Goal: Task Accomplishment & Management: Use online tool/utility

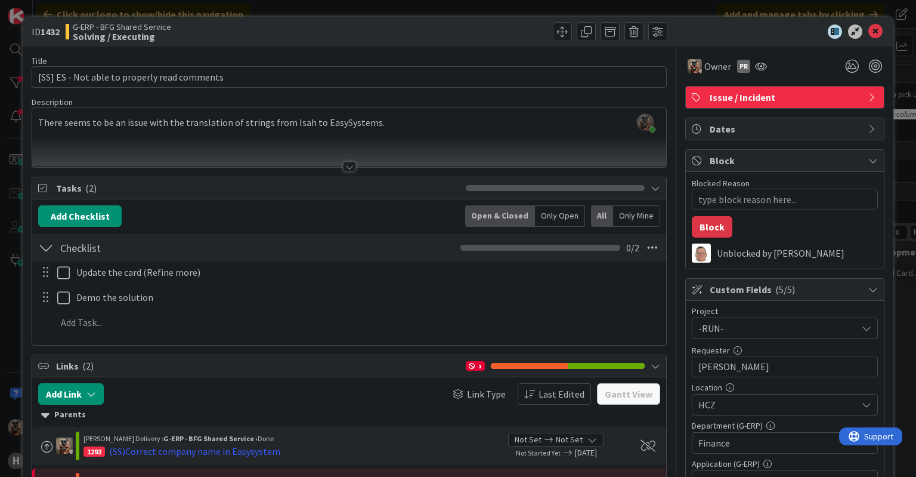
scroll to position [418, 0]
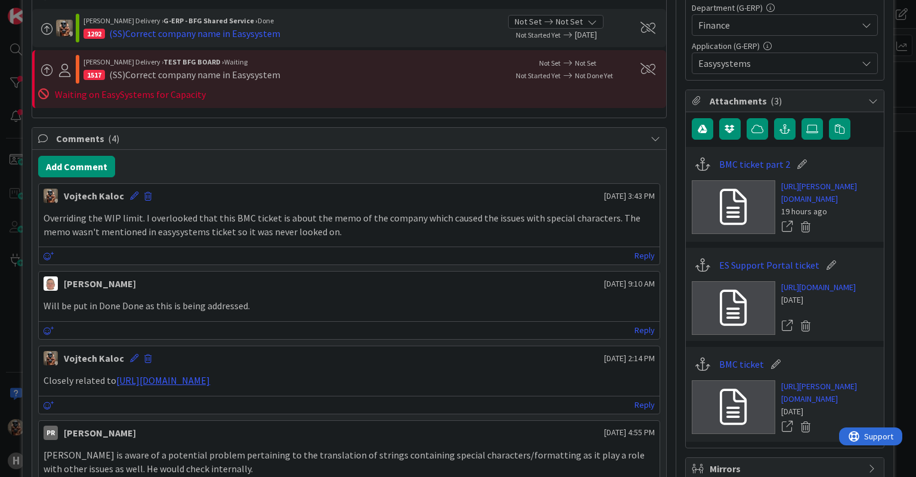
click at [823, 271] on icon at bounding box center [831, 265] width 17 height 12
click at [780, 127] on icon "button" at bounding box center [785, 129] width 11 height 10
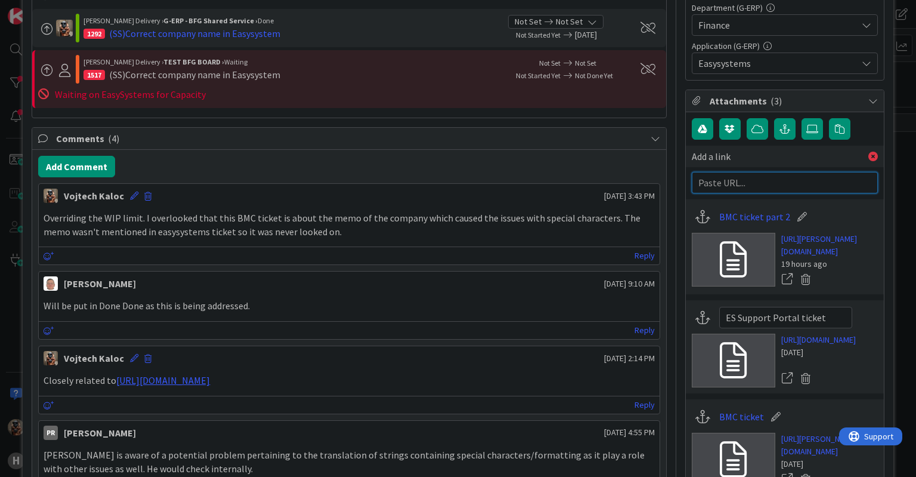
click at [778, 184] on input "text" at bounding box center [785, 182] width 186 height 21
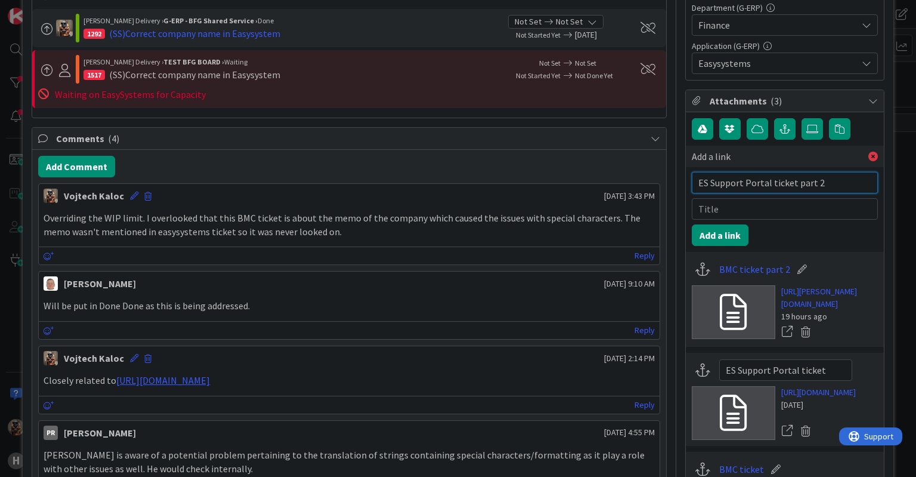
type input "ES Support Portal ticket part 2"
paste input "[URL][DOMAIN_NAME]"
type input "[URL][DOMAIN_NAME]"
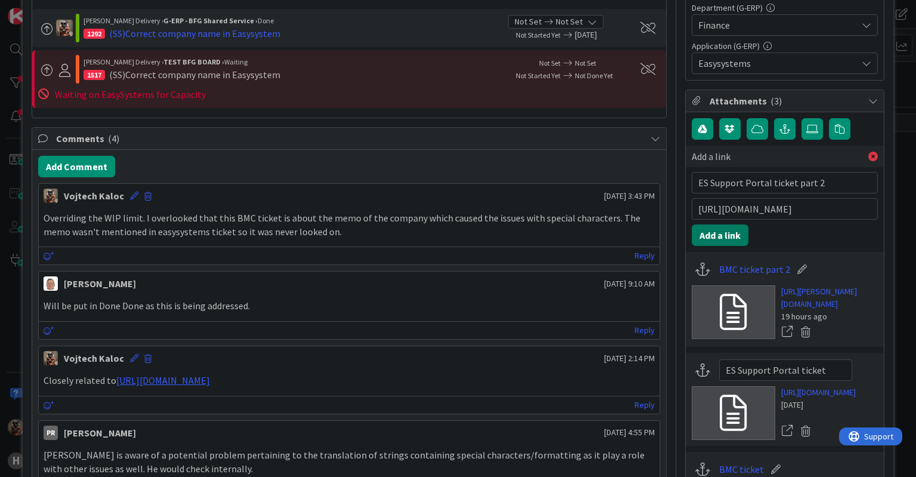
click button "Add a link" at bounding box center [720, 234] width 57 height 21
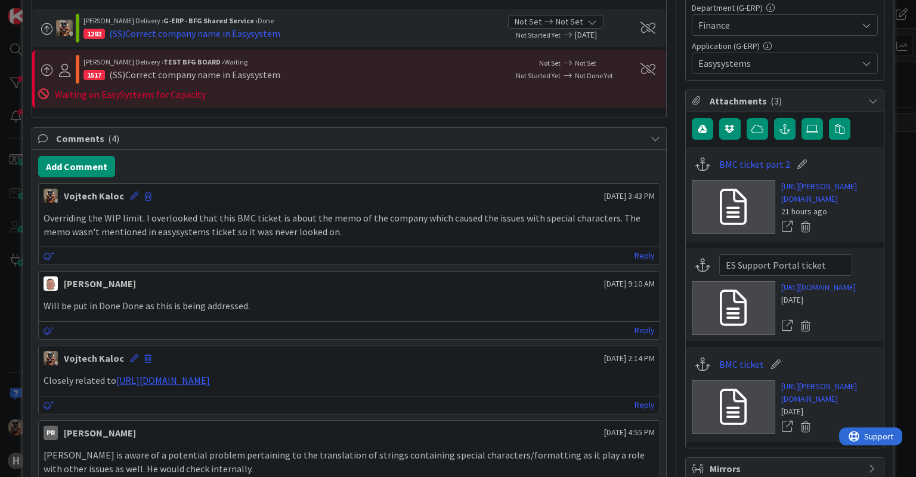
click at [537, 243] on div "[PERSON_NAME] [DATE] 3:43 PM Overriding the WIP limit. I overlooked that this B…" at bounding box center [349, 224] width 622 height 82
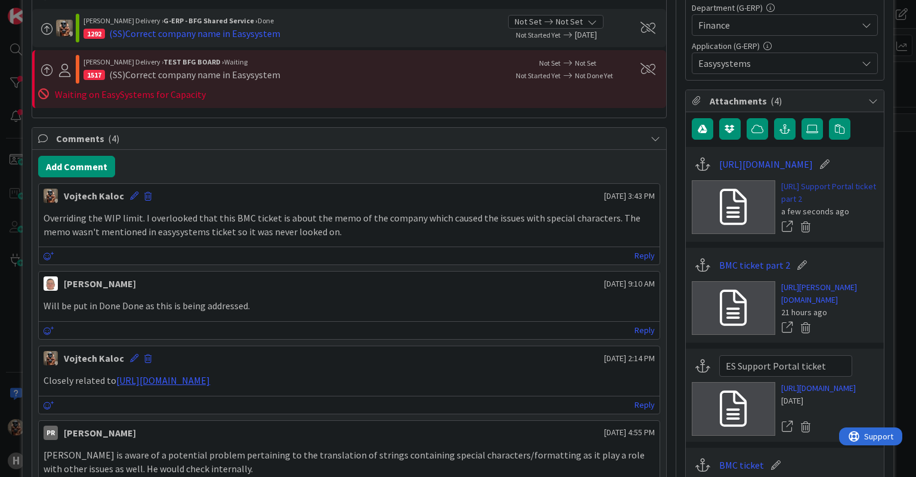
click at [790, 201] on link "[URL] Support Portal ticket part 2" at bounding box center [830, 192] width 97 height 25
click at [833, 163] on icon at bounding box center [825, 164] width 17 height 12
click at [798, 224] on icon at bounding box center [806, 227] width 17 height 18
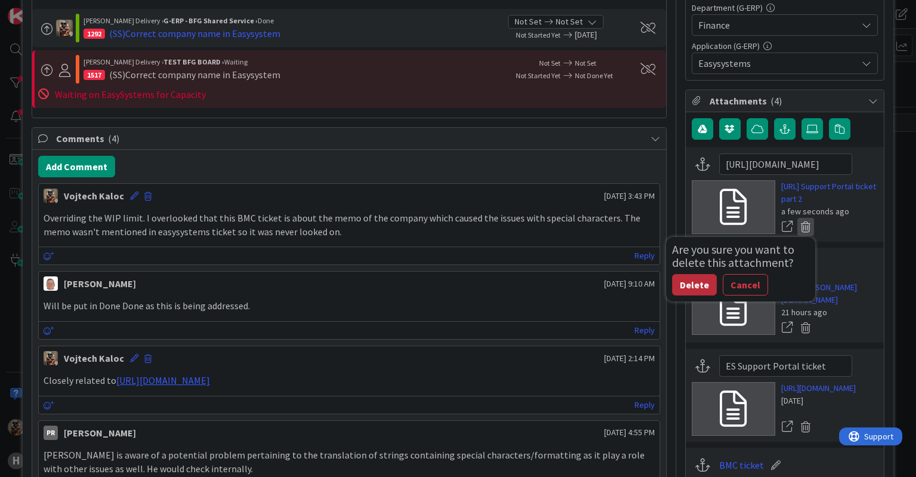
click at [683, 289] on button "Delete" at bounding box center [694, 284] width 45 height 21
click at [683, 285] on button "Delete" at bounding box center [694, 284] width 45 height 21
click at [684, 280] on button "Delete" at bounding box center [694, 284] width 45 height 21
click at [688, 286] on button "Delete" at bounding box center [694, 284] width 45 height 21
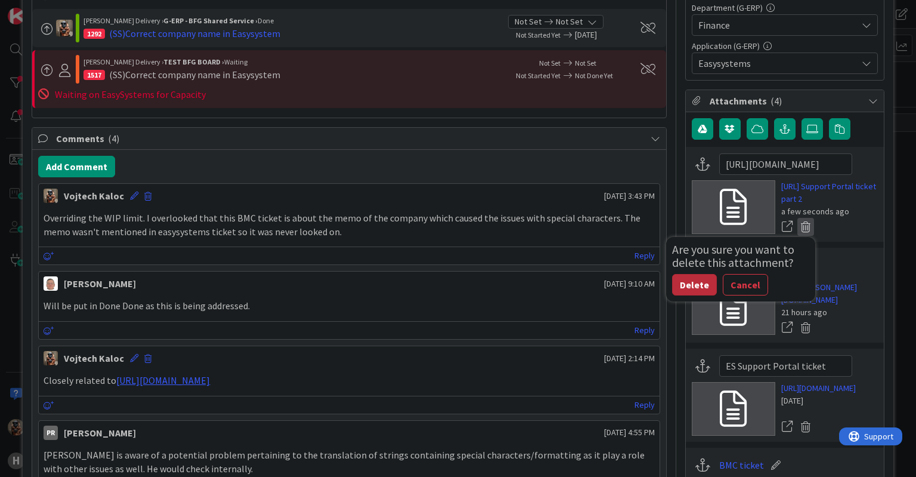
click at [688, 286] on button "Delete" at bounding box center [694, 284] width 45 height 21
click at [741, 283] on button "Cancel" at bounding box center [745, 284] width 45 height 21
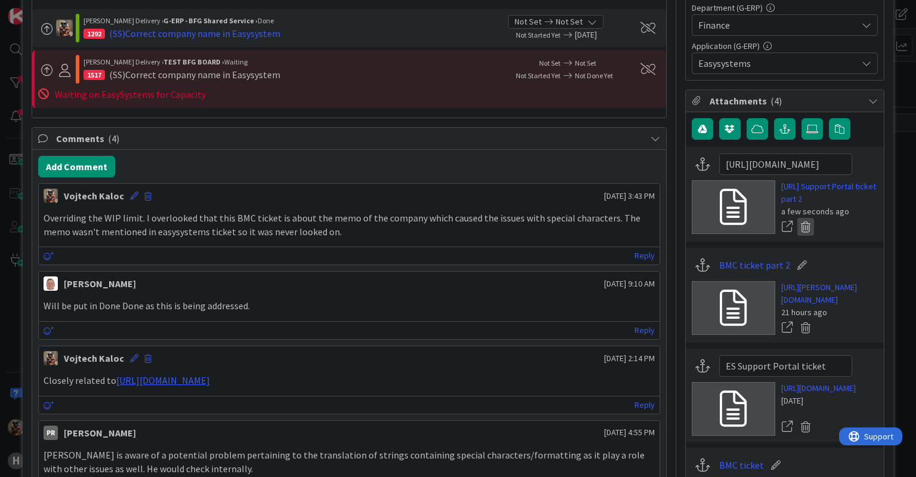
click at [798, 231] on icon at bounding box center [806, 227] width 17 height 18
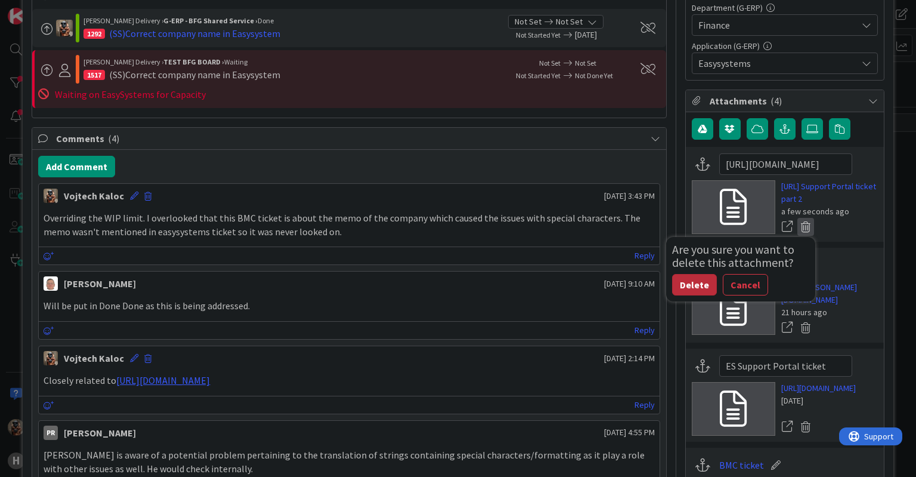
click at [684, 279] on button "Delete" at bounding box center [694, 284] width 45 height 21
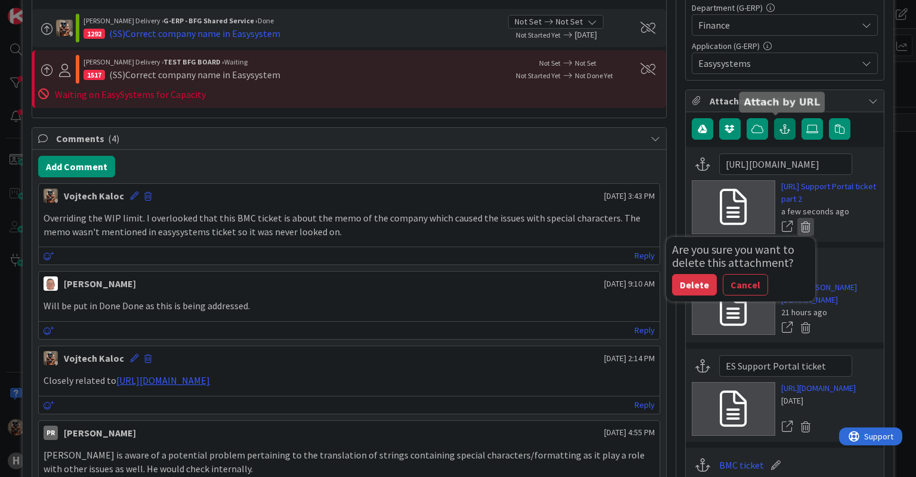
click at [780, 124] on icon "button" at bounding box center [785, 129] width 11 height 10
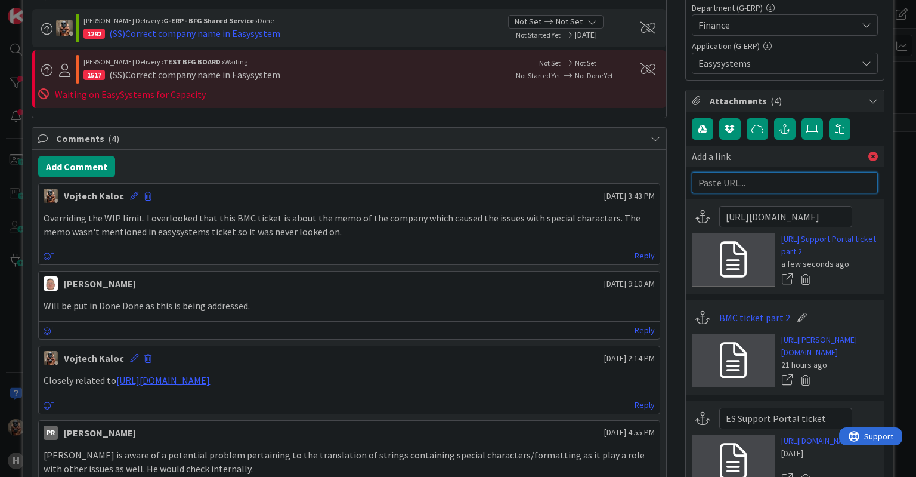
drag, startPoint x: 755, startPoint y: 186, endPoint x: 759, endPoint y: 180, distance: 7.3
click at [756, 186] on input "text" at bounding box center [785, 182] width 186 height 21
type textarea "x"
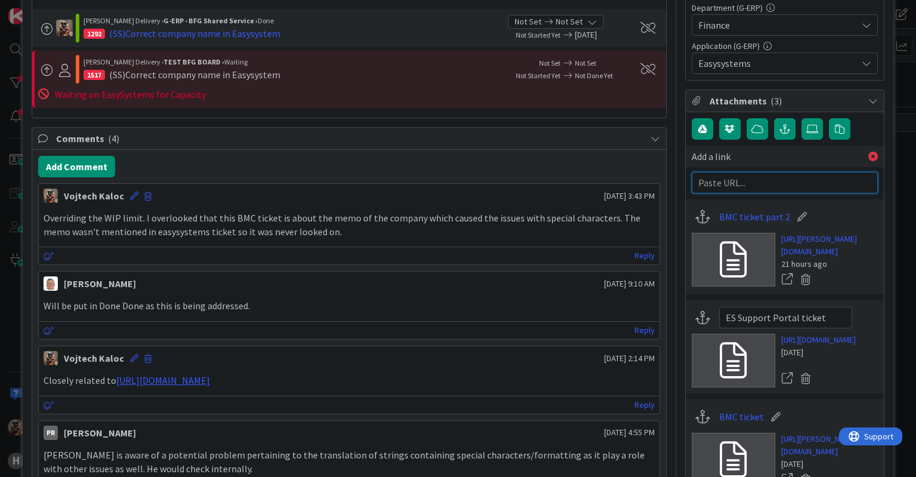
paste input "[URL][DOMAIN_NAME]"
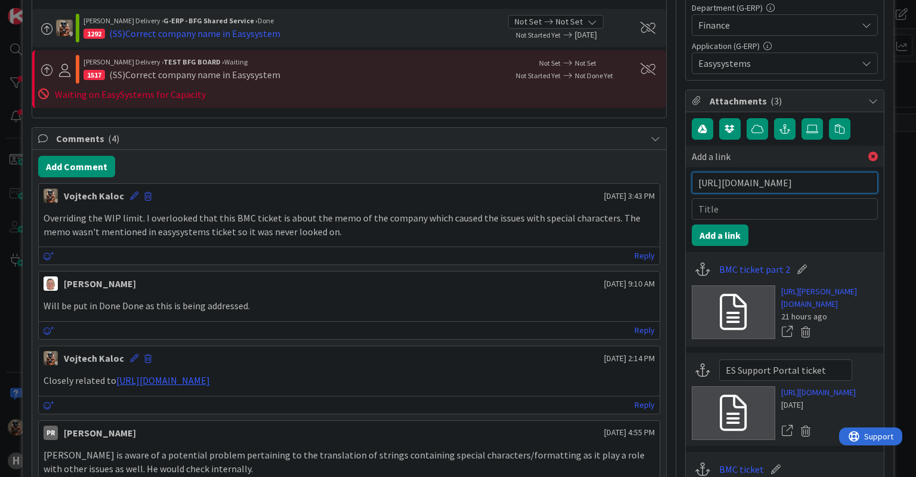
type input "[URL][DOMAIN_NAME]"
click at [767, 210] on input "text" at bounding box center [785, 208] width 186 height 21
type input "ES Support portal ticket part 2"
click at [697, 235] on button "Add a link" at bounding box center [720, 234] width 57 height 21
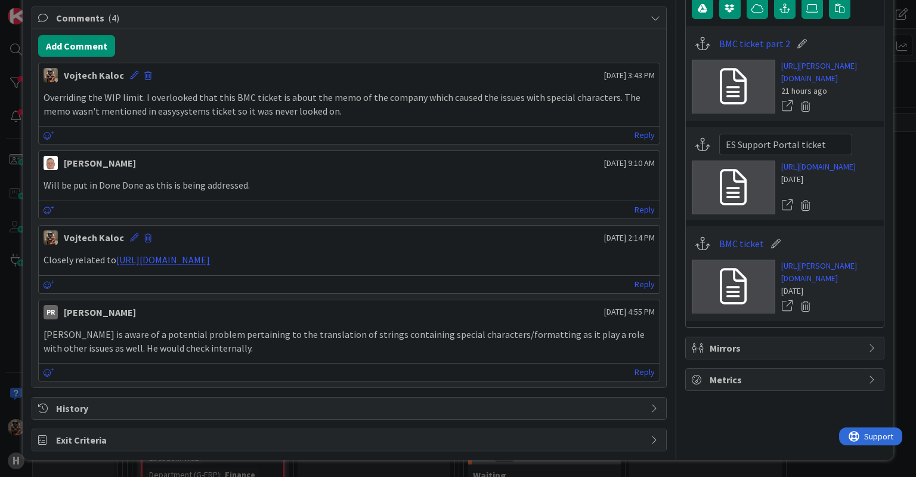
scroll to position [385, 0]
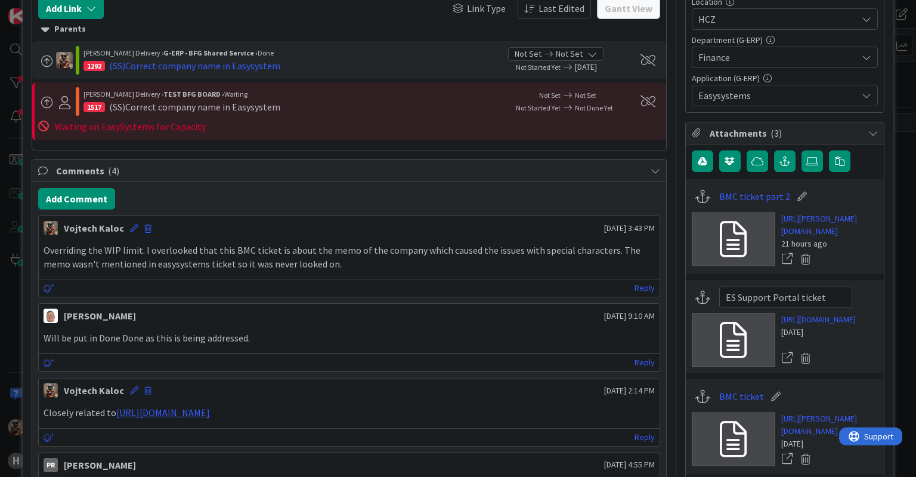
type textarea "x"
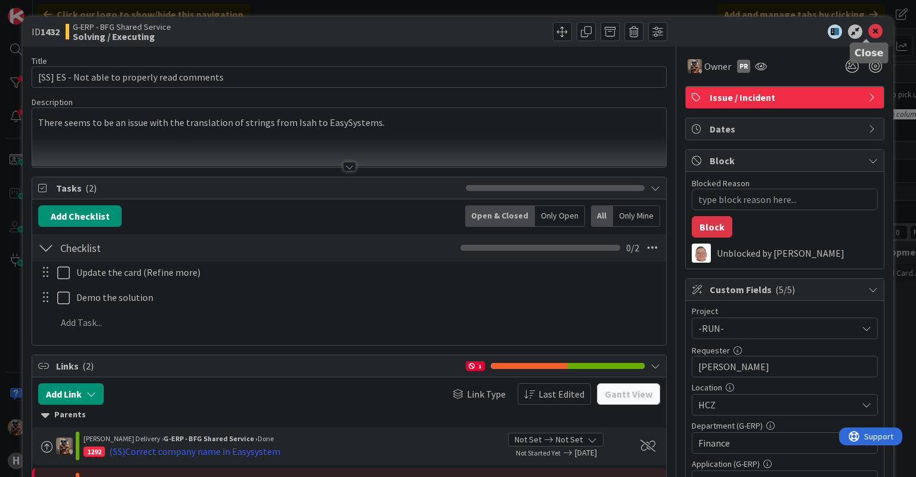
click at [869, 33] on icon at bounding box center [876, 31] width 14 height 14
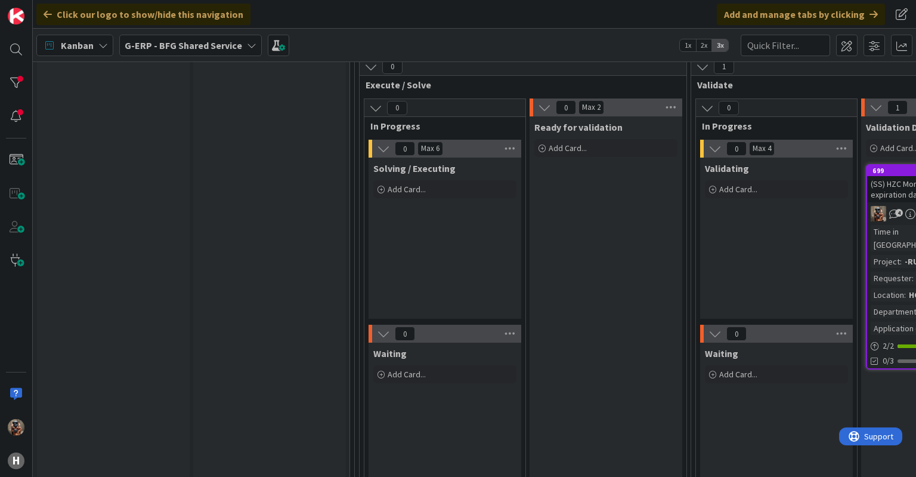
scroll to position [1134, 0]
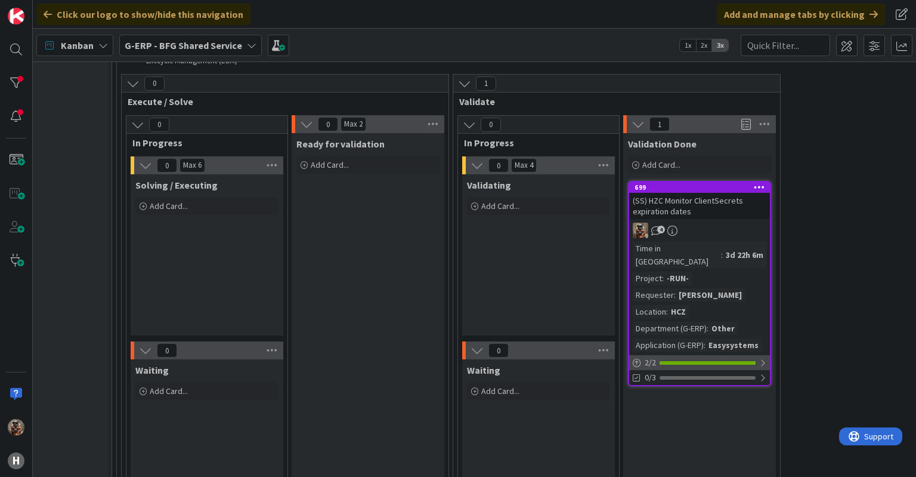
drag, startPoint x: 592, startPoint y: 304, endPoint x: 641, endPoint y: 288, distance: 50.9
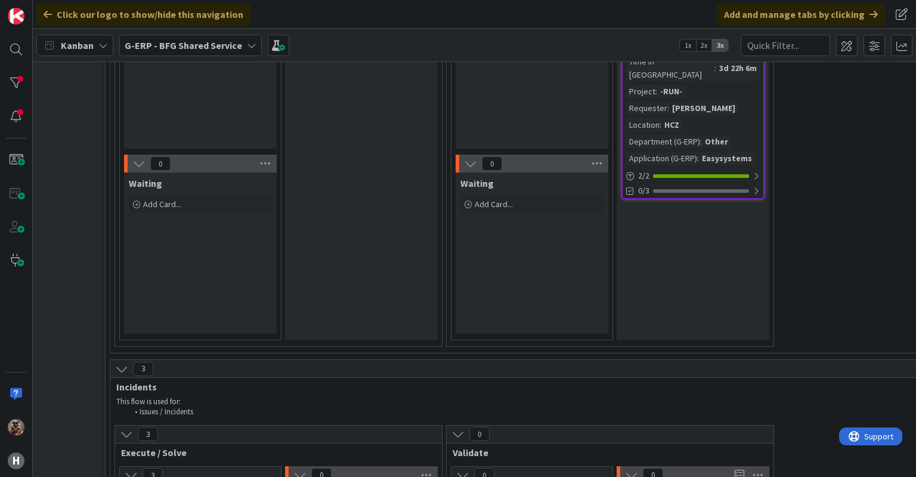
drag, startPoint x: 527, startPoint y: 429, endPoint x: 537, endPoint y: 410, distance: 20.8
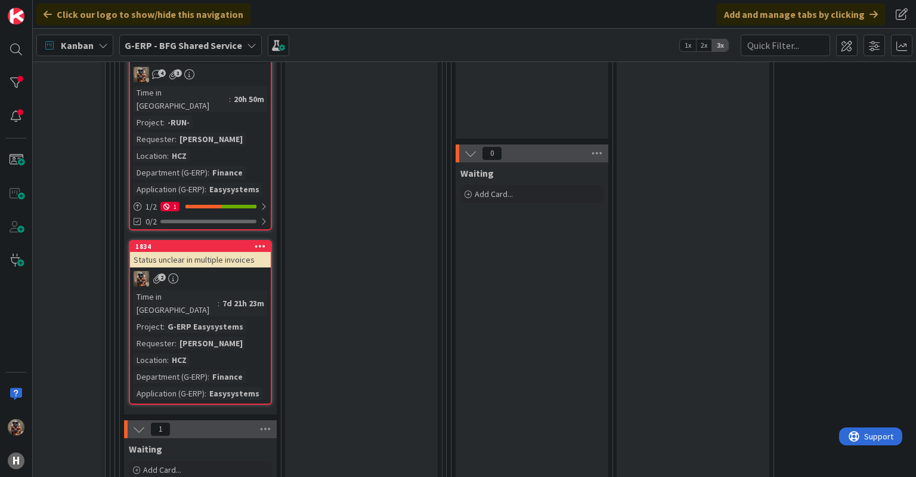
scroll to position [1678, 245]
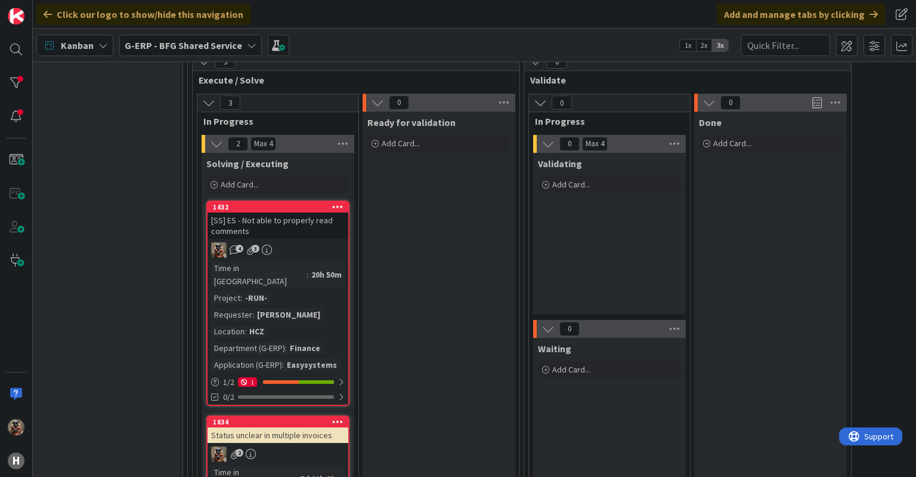
drag, startPoint x: 390, startPoint y: 248, endPoint x: 326, endPoint y: 239, distance: 63.9
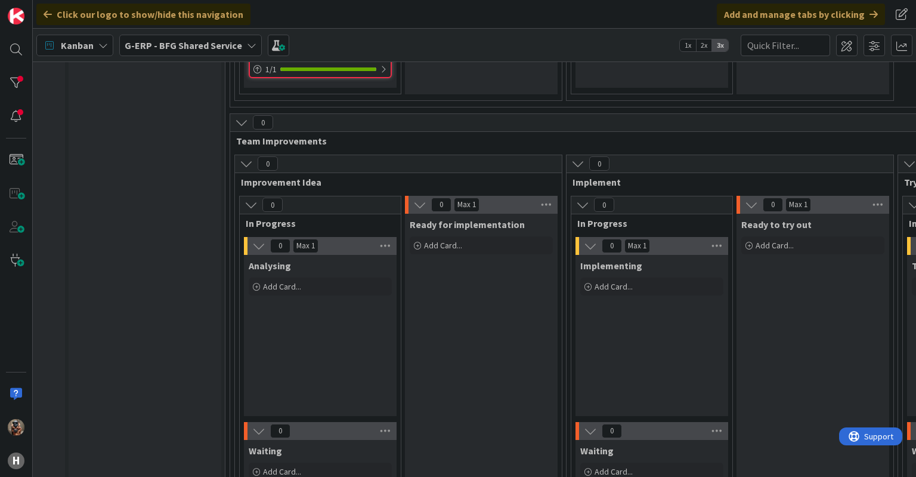
scroll to position [2270, 125]
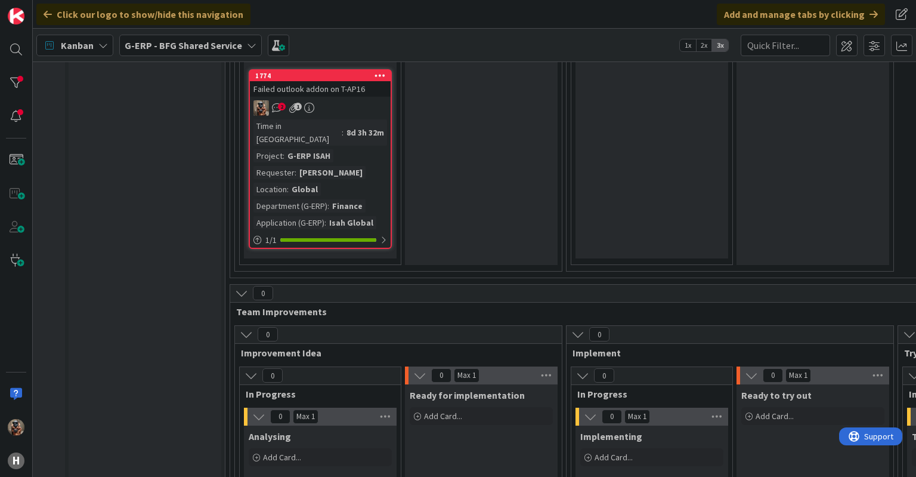
click at [177, 45] on b "G-ERP - BFG Shared Service" at bounding box center [184, 45] width 118 height 12
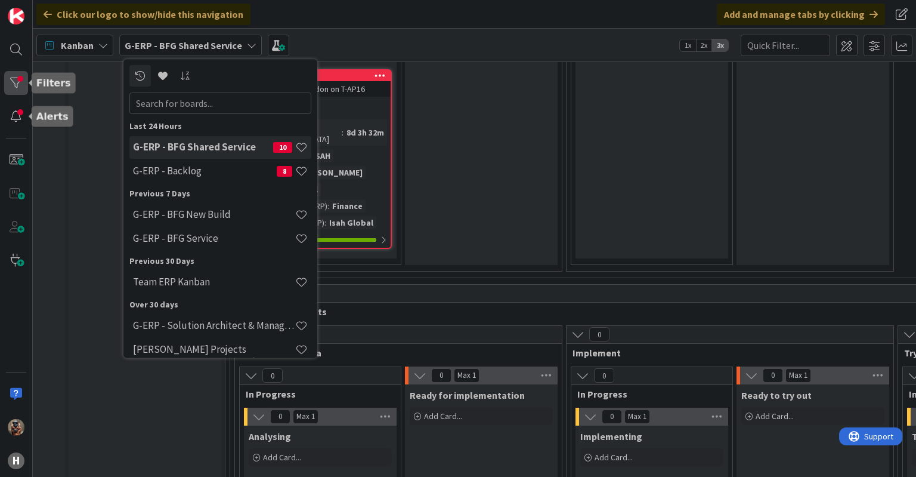
click at [12, 83] on div at bounding box center [16, 83] width 24 height 24
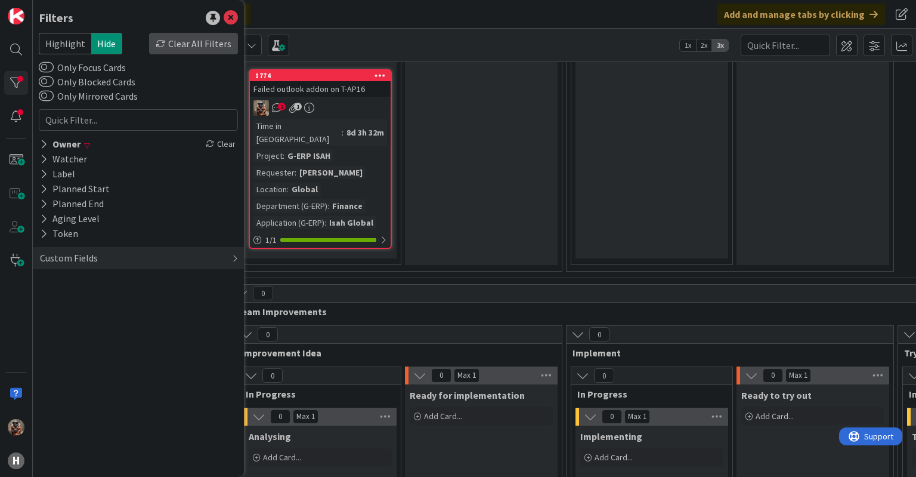
click at [211, 40] on div "Clear All Filters" at bounding box center [193, 43] width 89 height 21
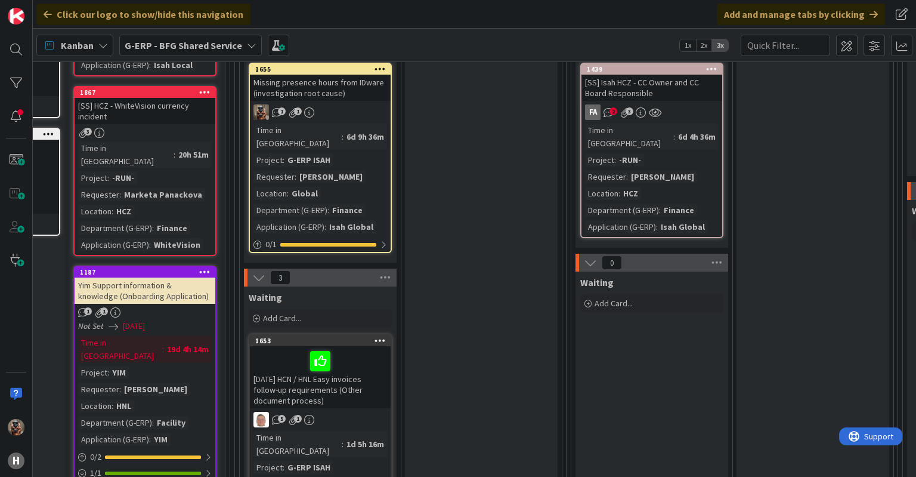
scroll to position [122, 125]
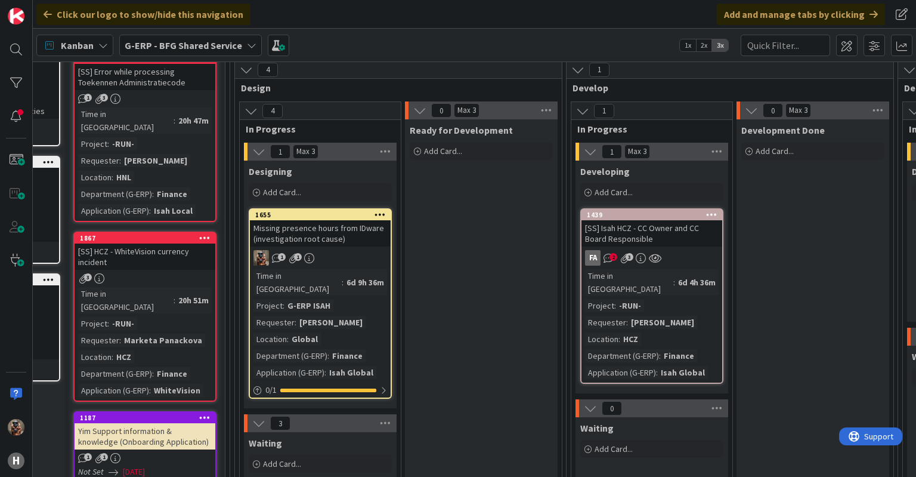
click at [351, 232] on div "Missing presence hours from IDware (investigation root cause)" at bounding box center [320, 233] width 141 height 26
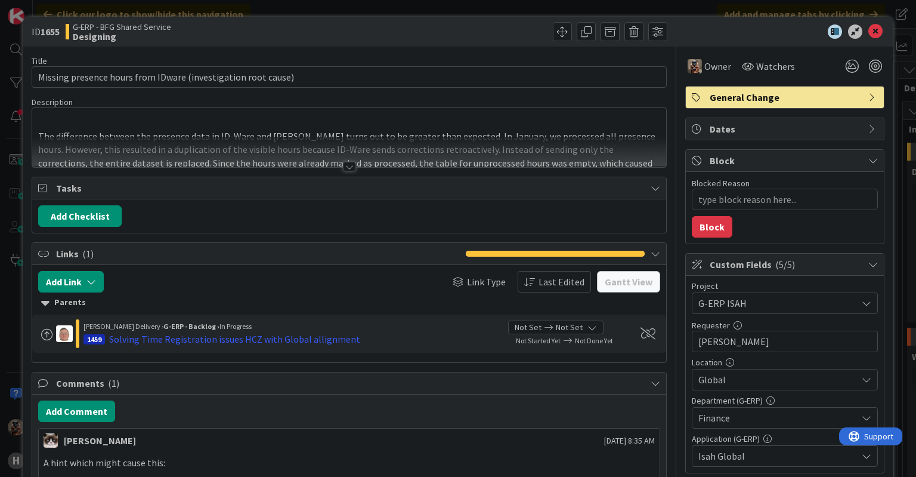
type textarea "x"
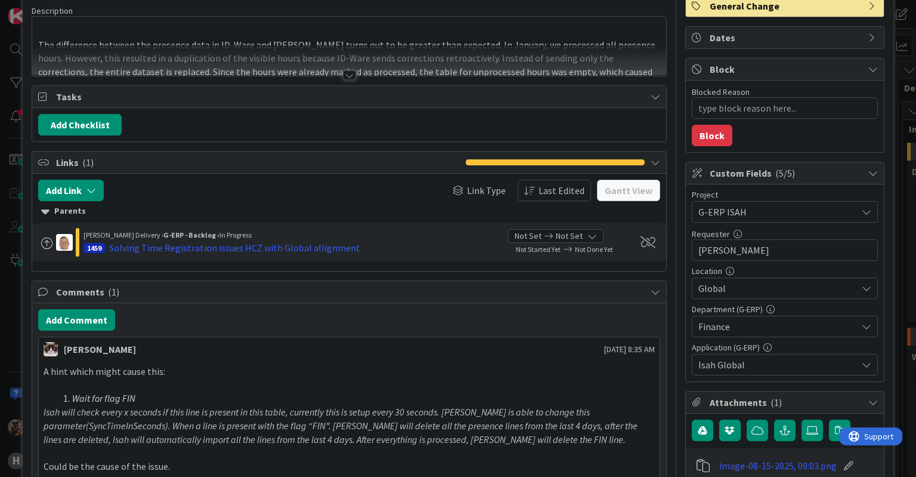
scroll to position [119, 0]
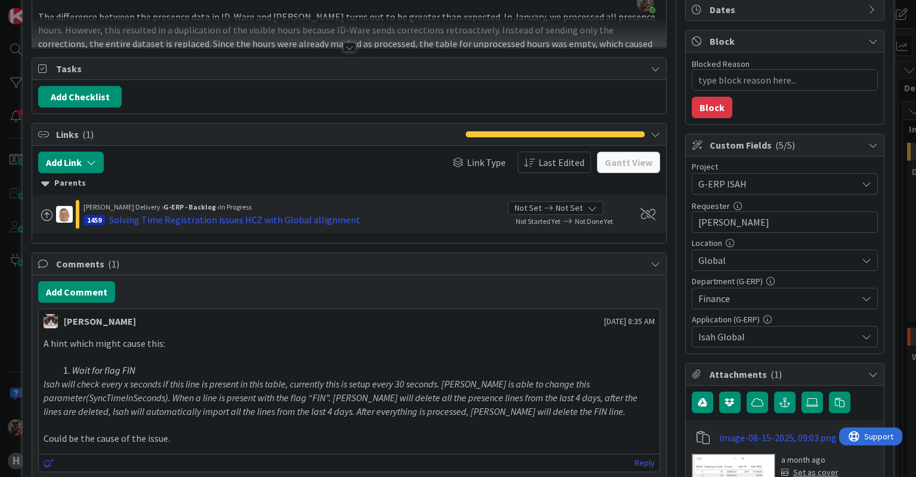
click at [149, 379] on em "Isah will check every x seconds if this line is present in this table, currentl…" at bounding box center [342, 397] width 596 height 39
click at [188, 384] on em "Isah will check every x seconds if this line is present in this table, currentl…" at bounding box center [342, 397] width 596 height 39
click at [230, 381] on em "Isah will check every x seconds if this line is present in this table, currentl…" at bounding box center [342, 397] width 596 height 39
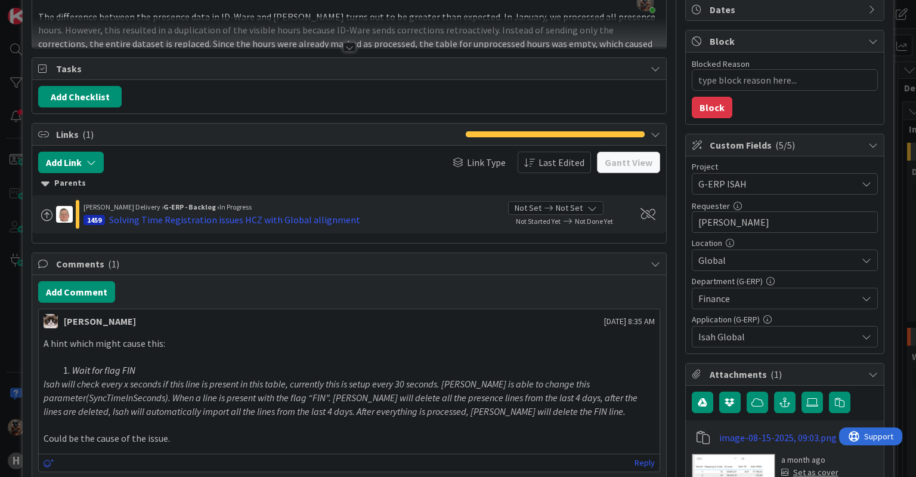
click at [279, 379] on em "Isah will check every x seconds if this line is present in this table, currentl…" at bounding box center [342, 397] width 596 height 39
click at [325, 383] on em "Isah will check every x seconds if this line is present in this table, currentl…" at bounding box center [342, 397] width 596 height 39
click at [354, 383] on em "Isah will check every x seconds if this line is present in this table, currentl…" at bounding box center [342, 397] width 596 height 39
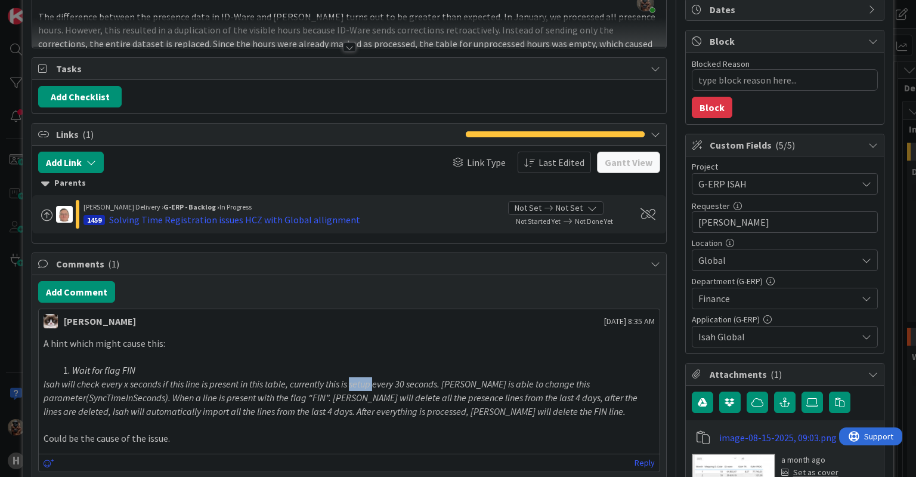
click at [354, 383] on em "Isah will check every x seconds if this line is present in this table, currentl…" at bounding box center [342, 397] width 596 height 39
click at [385, 382] on em "Isah will check every x seconds if this line is present in this table, currentl…" at bounding box center [342, 397] width 596 height 39
click at [415, 381] on em "Isah will check every x seconds if this line is present in this table, currentl…" at bounding box center [342, 397] width 596 height 39
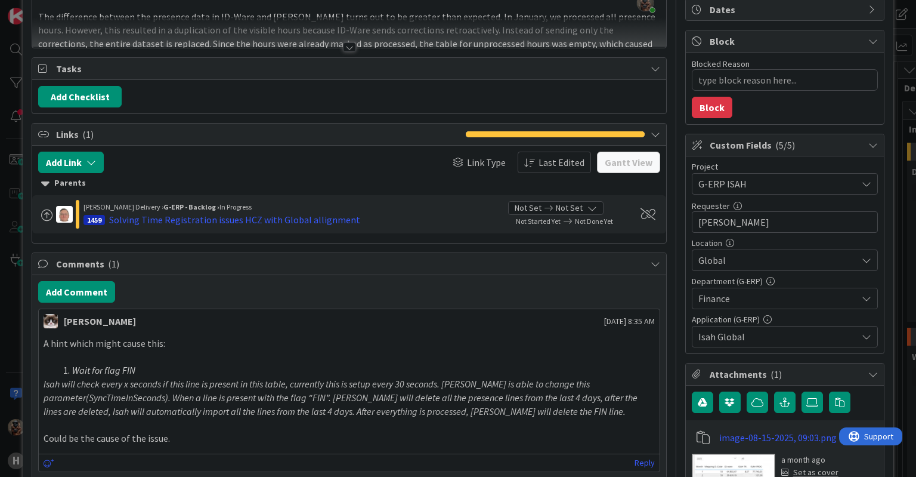
click at [476, 383] on em "Isah will check every x seconds if this line is present in this table, currentl…" at bounding box center [342, 397] width 596 height 39
click at [515, 384] on em "Isah will check every x seconds if this line is present in this table, currentl…" at bounding box center [342, 397] width 596 height 39
click at [542, 382] on em "Isah will check every x seconds if this line is present in this table, currentl…" at bounding box center [342, 397] width 596 height 39
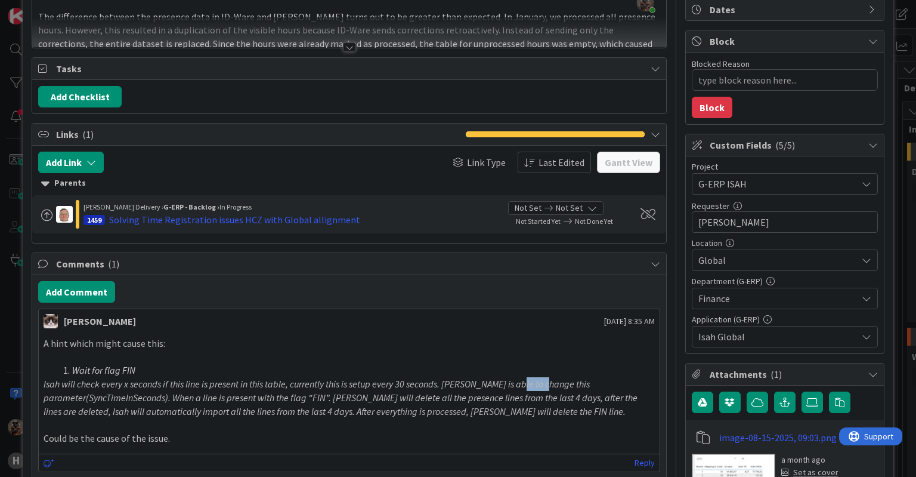
click at [542, 382] on em "Isah will check every x seconds if this line is present in this table, currentl…" at bounding box center [342, 397] width 596 height 39
click at [227, 405] on em "Isah will check every x seconds if this line is present in this table, currentl…" at bounding box center [342, 397] width 596 height 39
click at [243, 398] on em "Isah will check every x seconds if this line is present in this table, currentl…" at bounding box center [342, 397] width 596 height 39
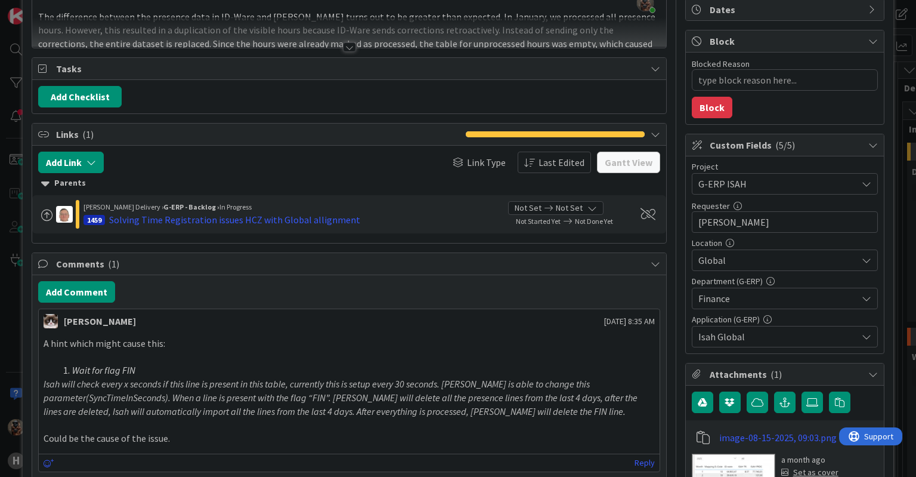
click at [311, 399] on em "Isah will check every x seconds if this line is present in this table, currentl…" at bounding box center [342, 397] width 596 height 39
click at [515, 413] on em "Isah will check every x seconds if this line is present in this table, currentl…" at bounding box center [342, 397] width 596 height 39
drag, startPoint x: 271, startPoint y: 412, endPoint x: 196, endPoint y: 372, distance: 85.1
click at [196, 372] on li "Wait for flag FIN" at bounding box center [356, 370] width 597 height 14
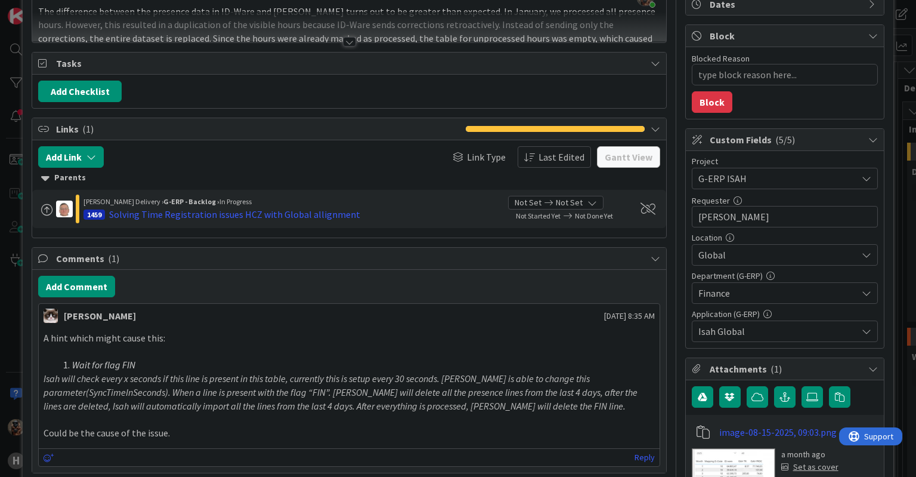
scroll to position [0, 0]
